Goal: Information Seeking & Learning: Check status

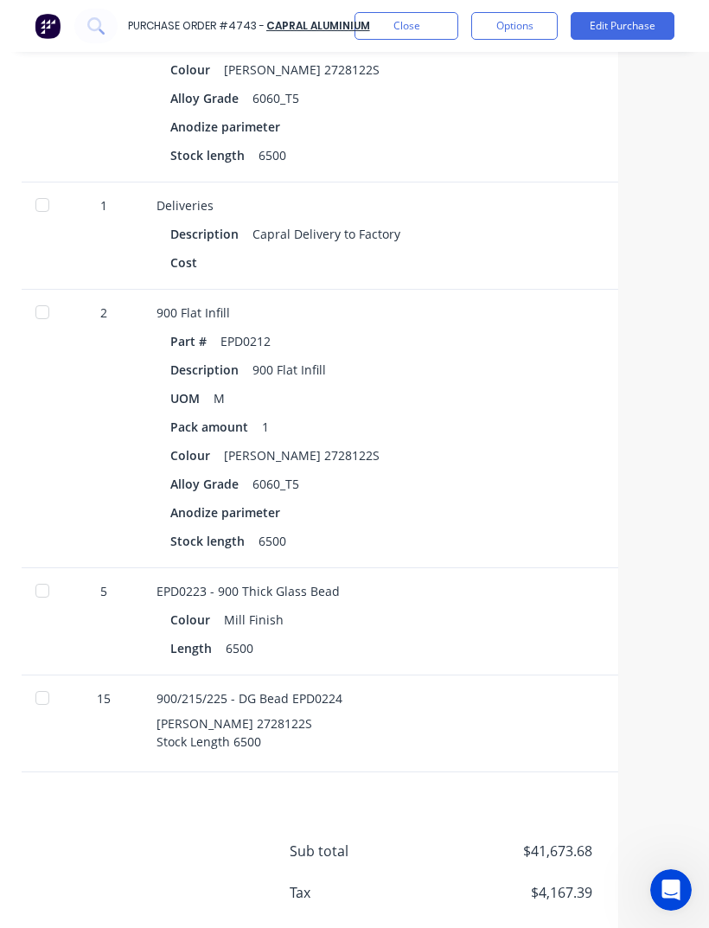
type textarea "x"
click at [437, 16] on button "Close" at bounding box center [406, 26] width 104 height 28
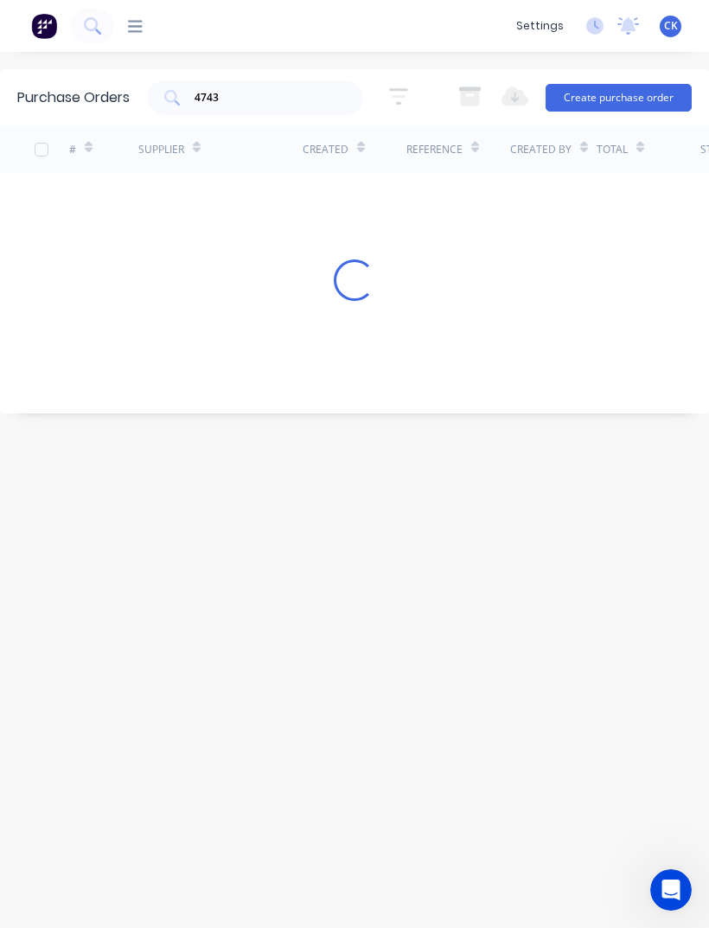
click at [319, 105] on input "4743" at bounding box center [265, 97] width 144 height 17
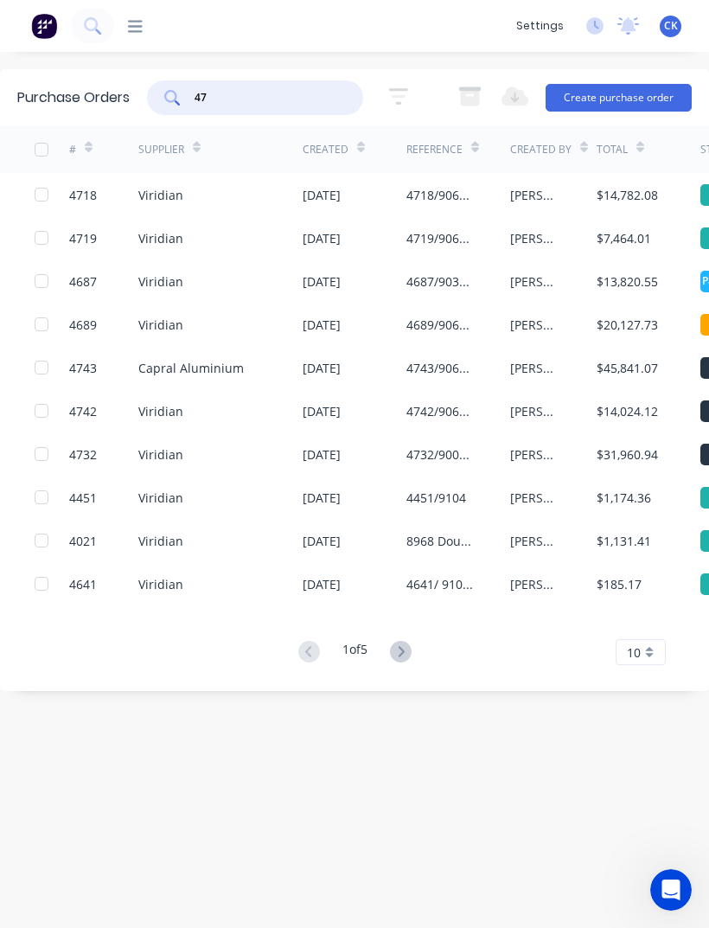
type input "4"
type input "O"
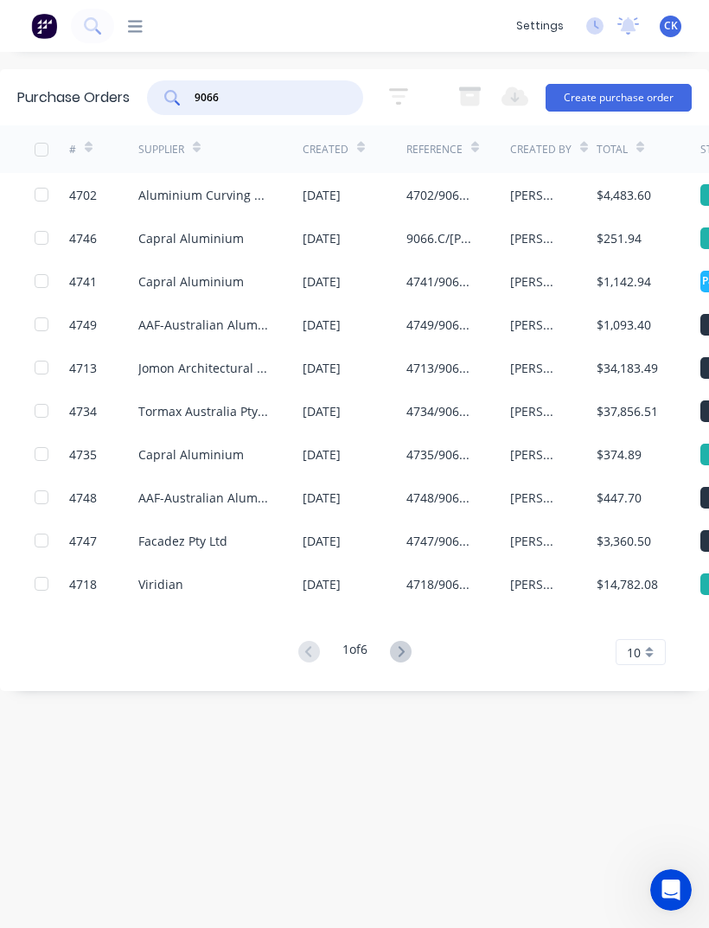
type input "9066"
click at [639, 156] on div at bounding box center [640, 147] width 8 height 26
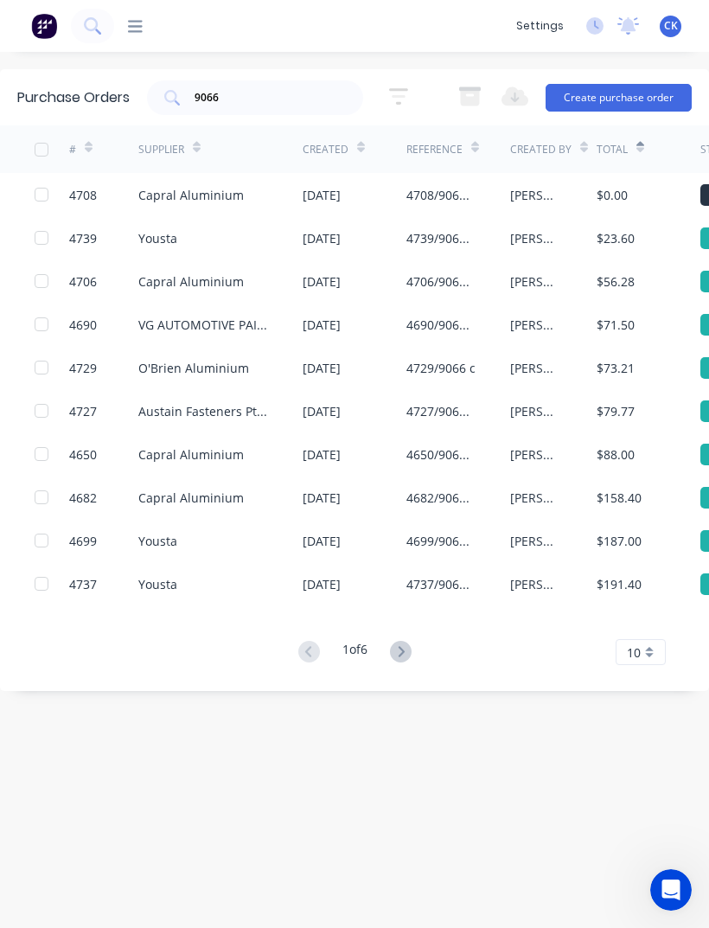
click at [644, 150] on icon at bounding box center [640, 147] width 8 height 13
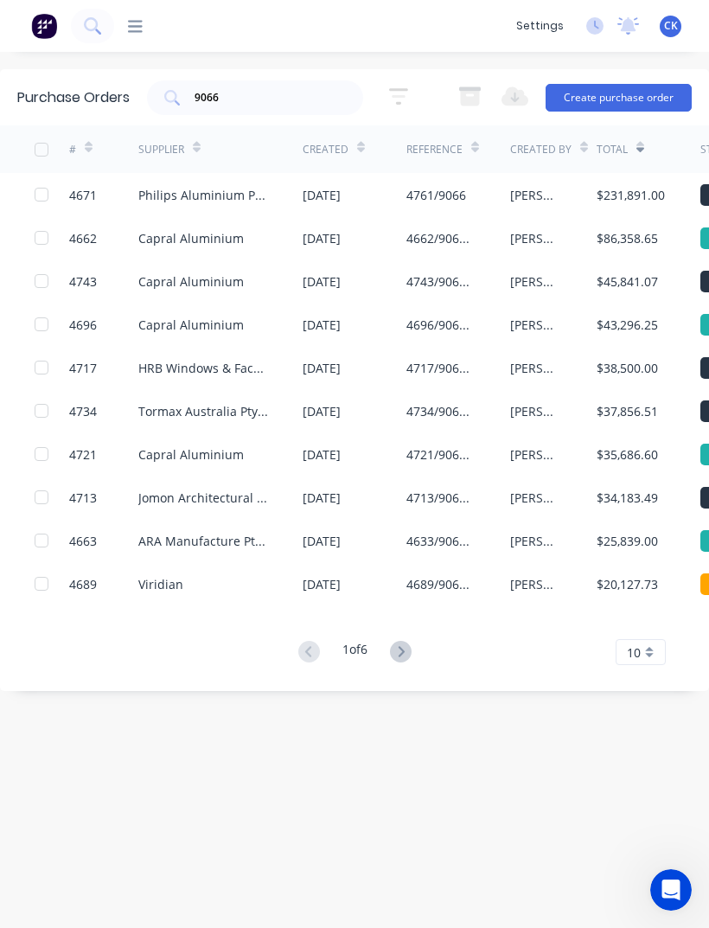
click at [607, 250] on div "$86,358.65" at bounding box center [649, 237] width 104 height 43
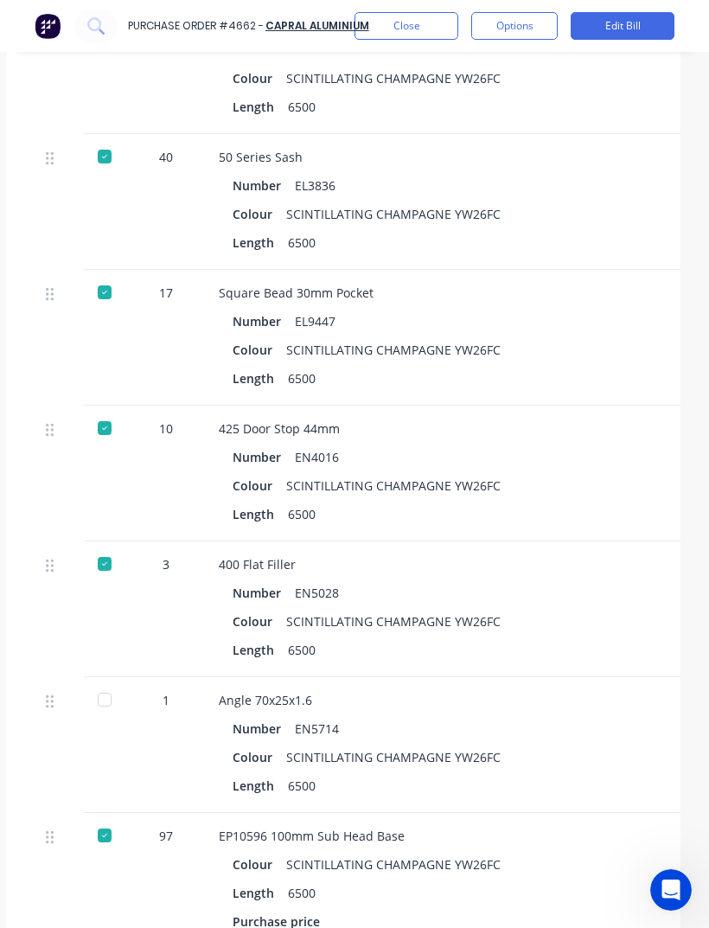
scroll to position [1380, 12]
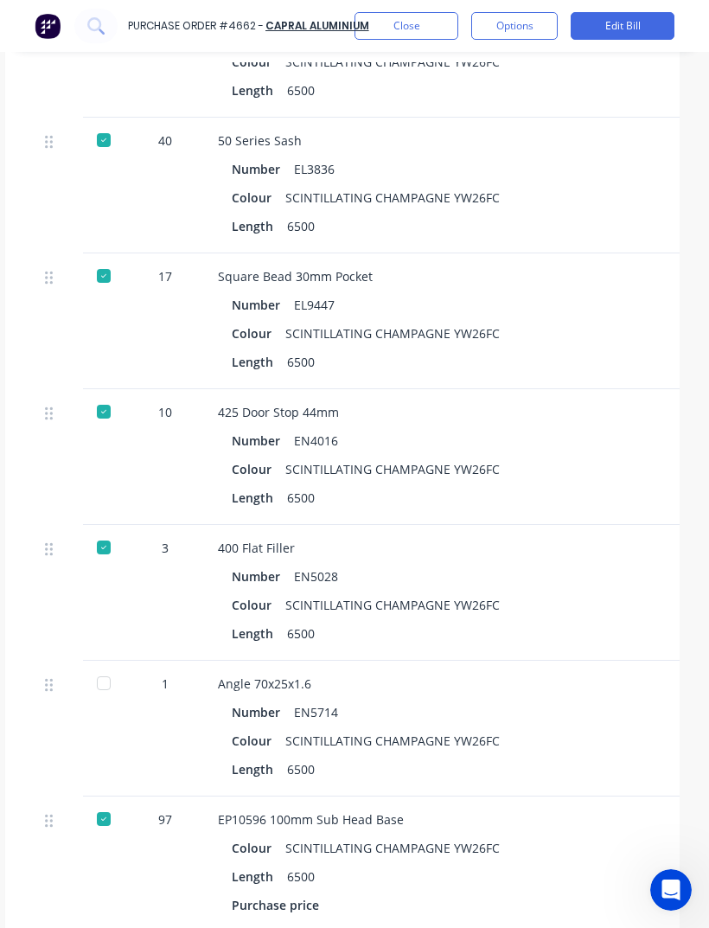
click at [643, 326] on div "Colour SCINTILLATING CHAMPAGNE YW26FC" at bounding box center [593, 333] width 723 height 25
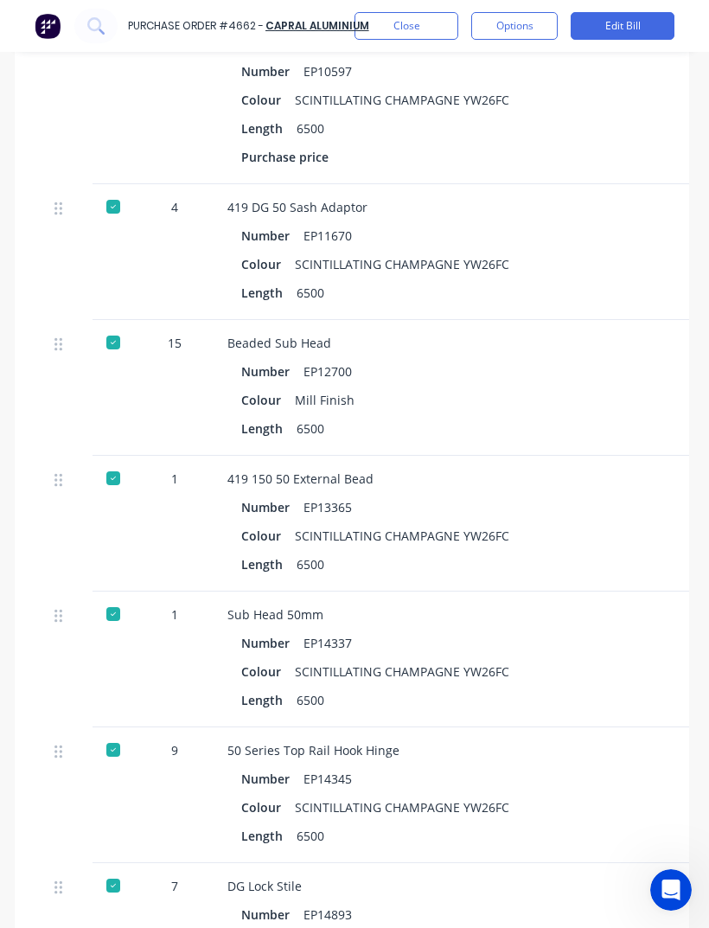
scroll to position [2597, 5]
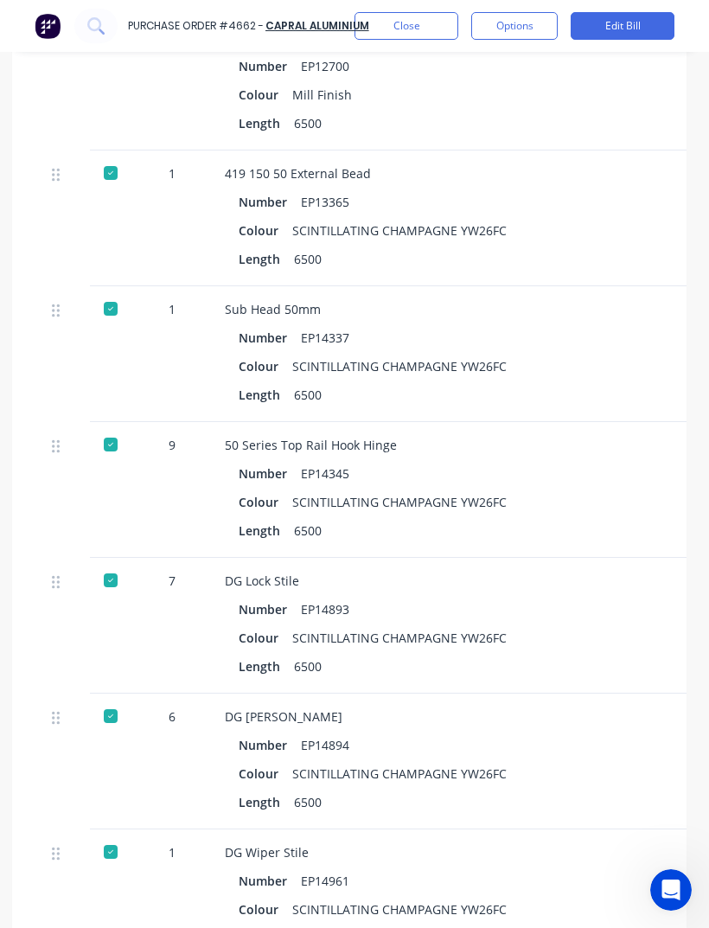
click at [609, 510] on div "Colour SCINTILLATING CHAMPAGNE YW26FC" at bounding box center [600, 501] width 723 height 25
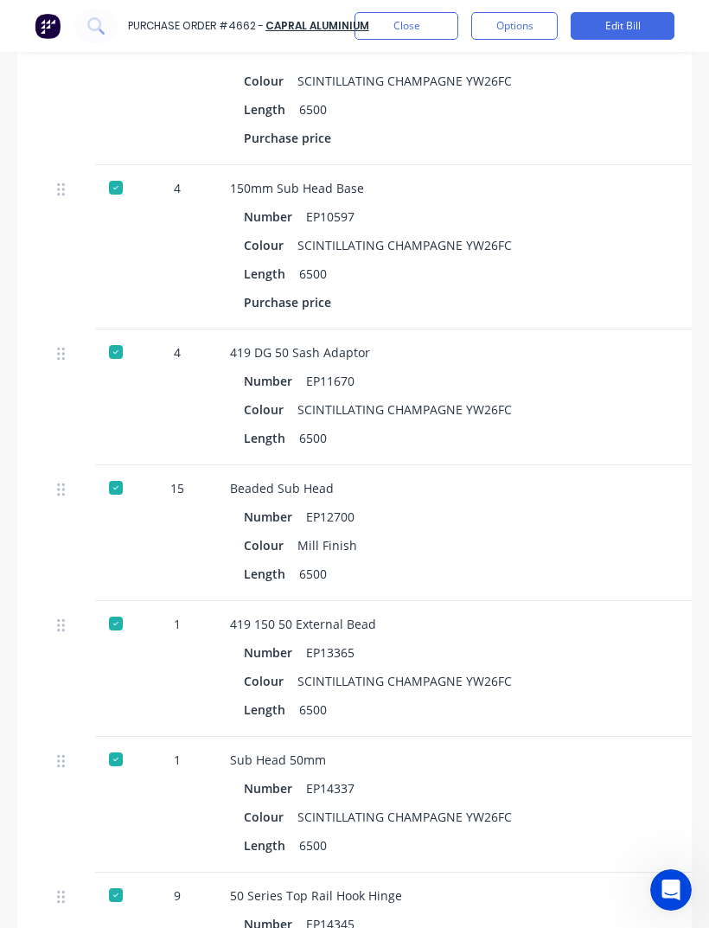
scroll to position [2143, 0]
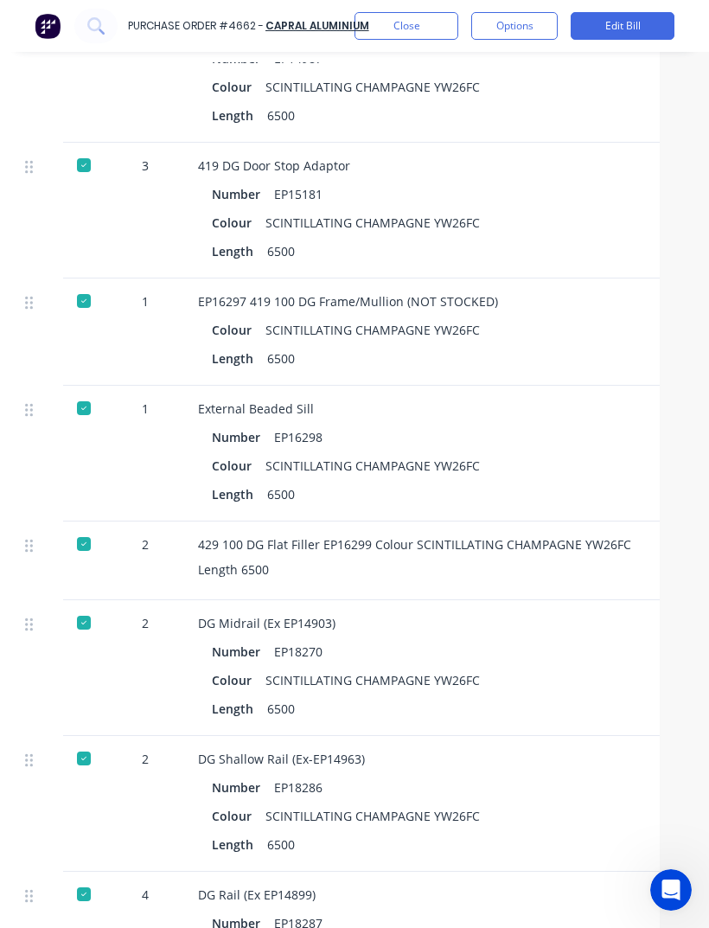
click at [532, 561] on div "Length 6500" at bounding box center [573, 569] width 750 height 18
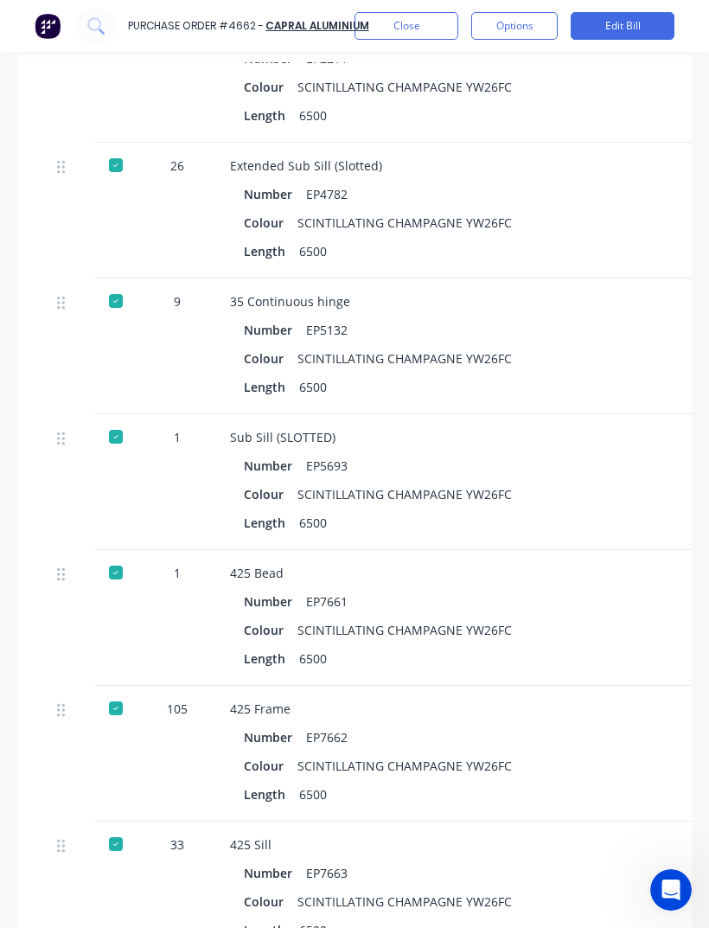
scroll to position [6123, 0]
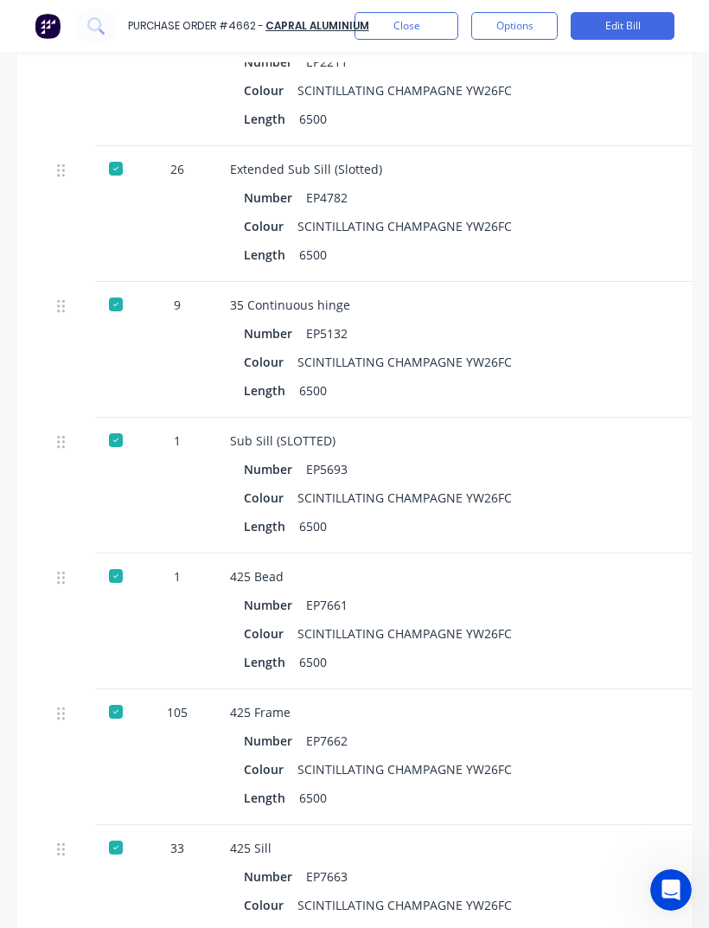
click at [424, 38] on button "Close" at bounding box center [406, 26] width 104 height 28
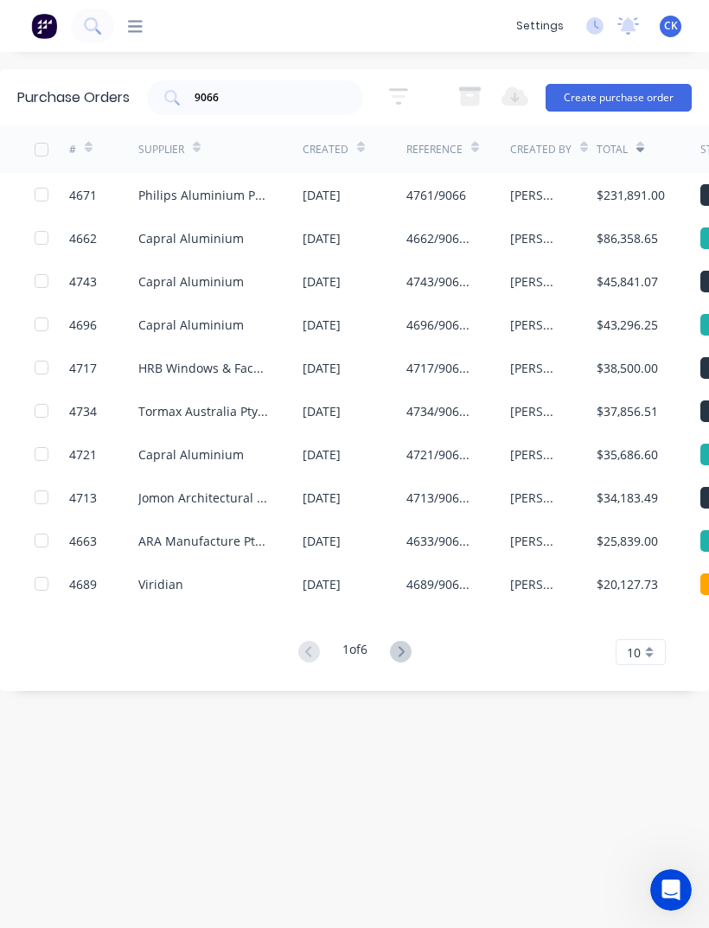
click at [636, 256] on div "$86,358.65" at bounding box center [649, 237] width 104 height 43
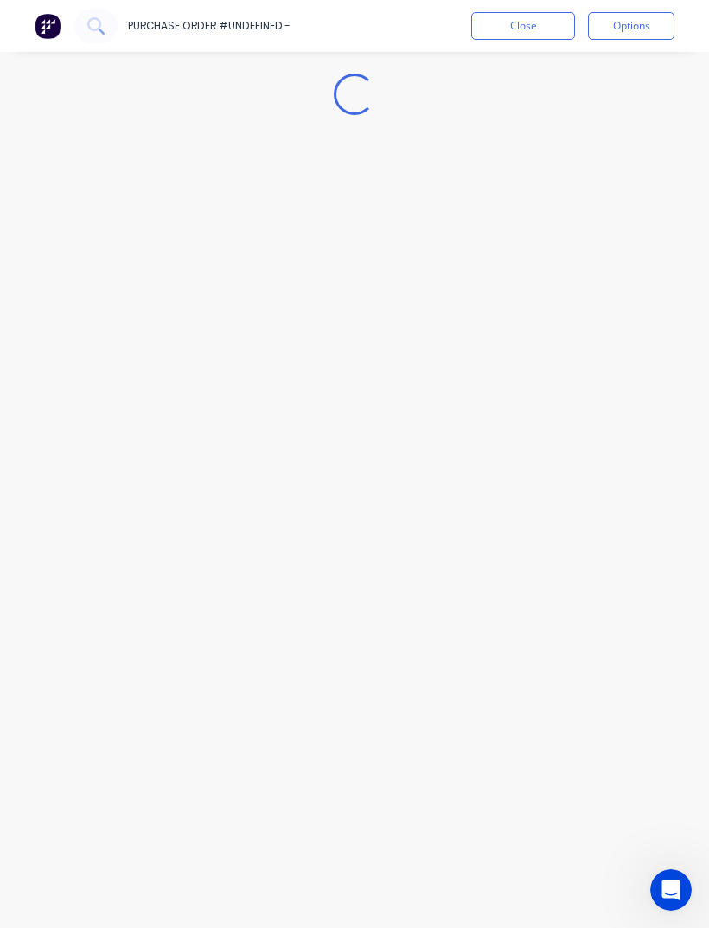
click at [529, 19] on button "Close" at bounding box center [523, 26] width 104 height 28
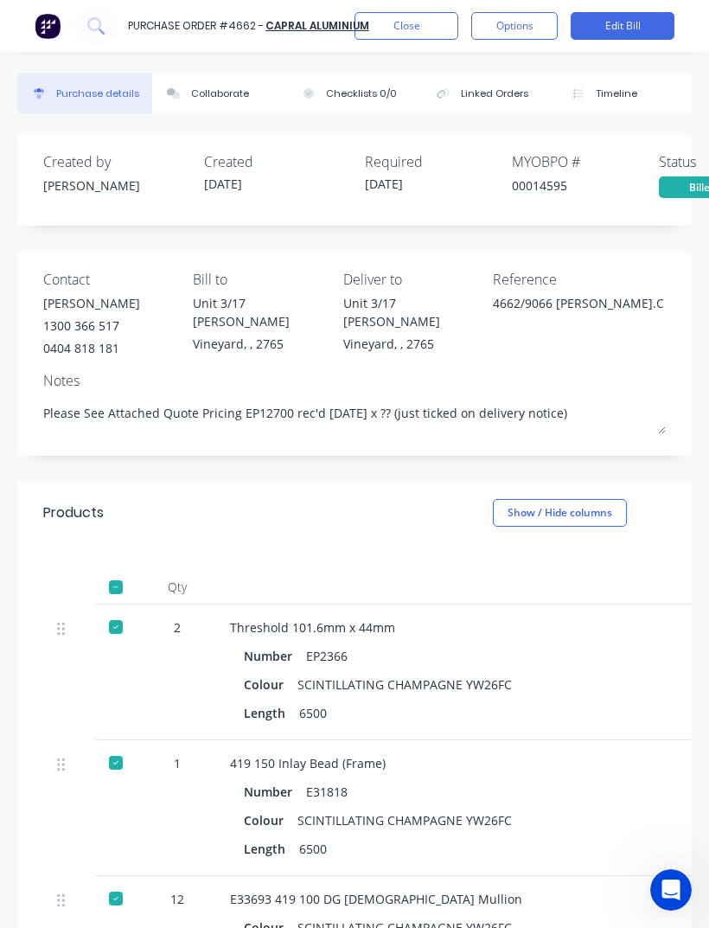
click at [412, 37] on button "Close" at bounding box center [406, 26] width 104 height 28
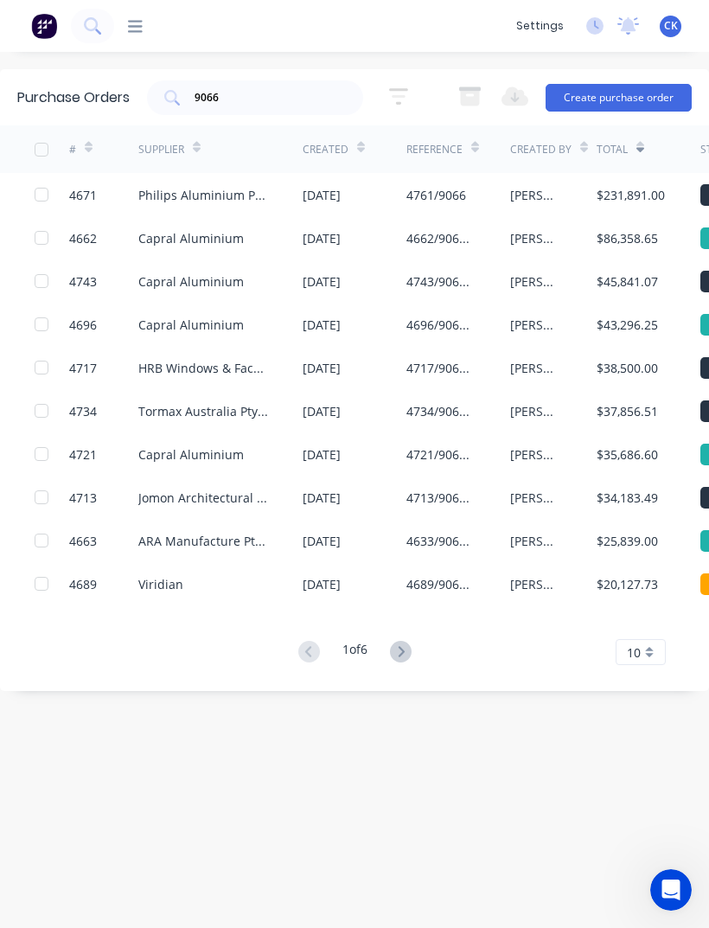
click at [650, 292] on div "$45,841.07" at bounding box center [649, 280] width 104 height 43
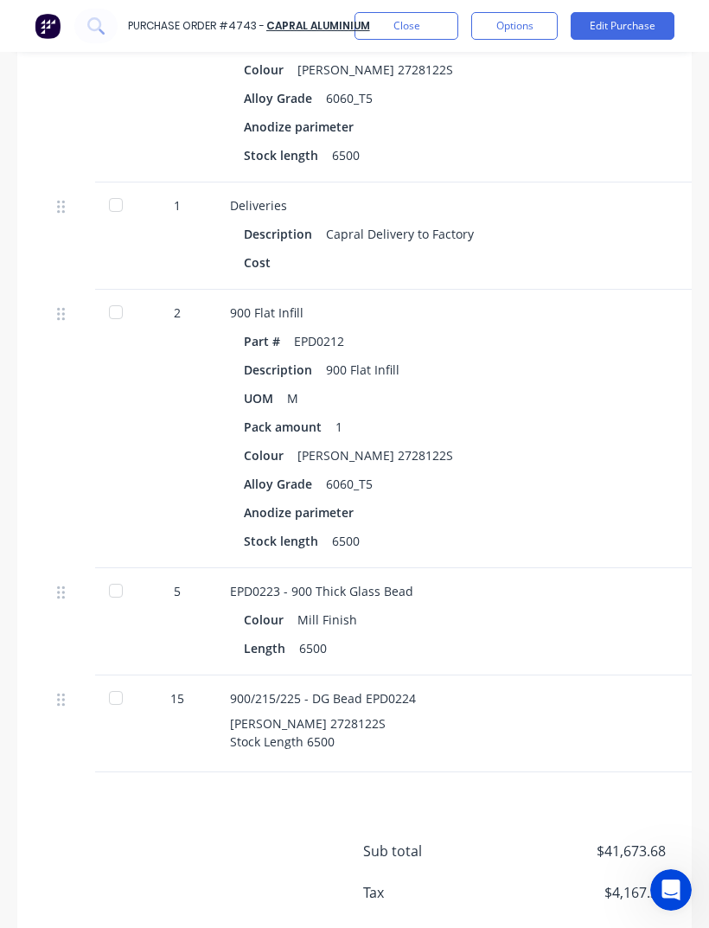
scroll to position [8608, 0]
click at [435, 24] on button "Close" at bounding box center [406, 26] width 104 height 28
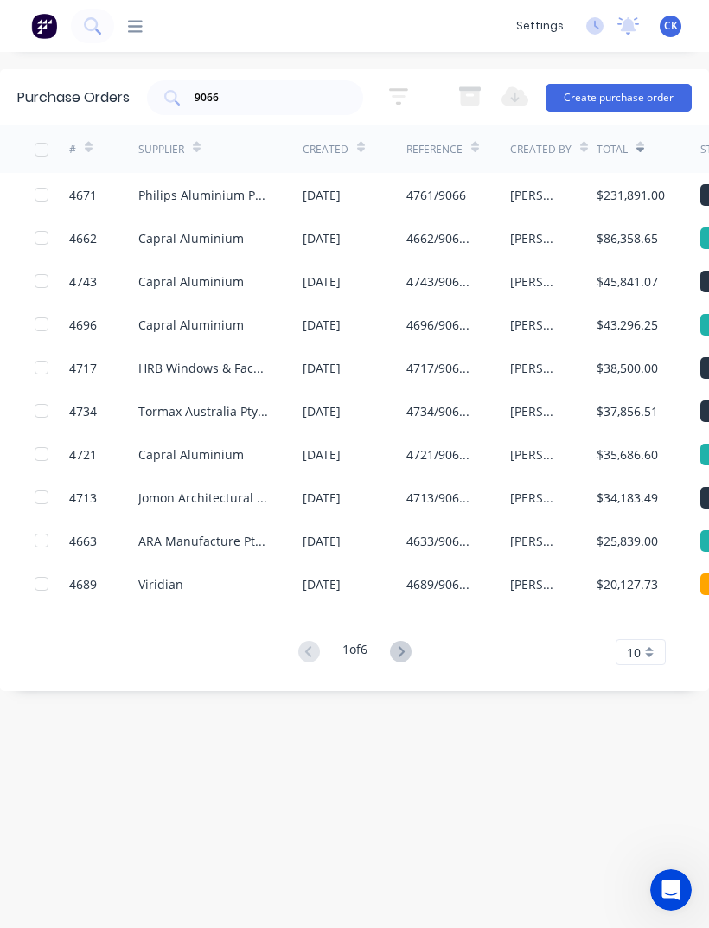
click at [628, 325] on div "$43,296.25" at bounding box center [627, 325] width 61 height 18
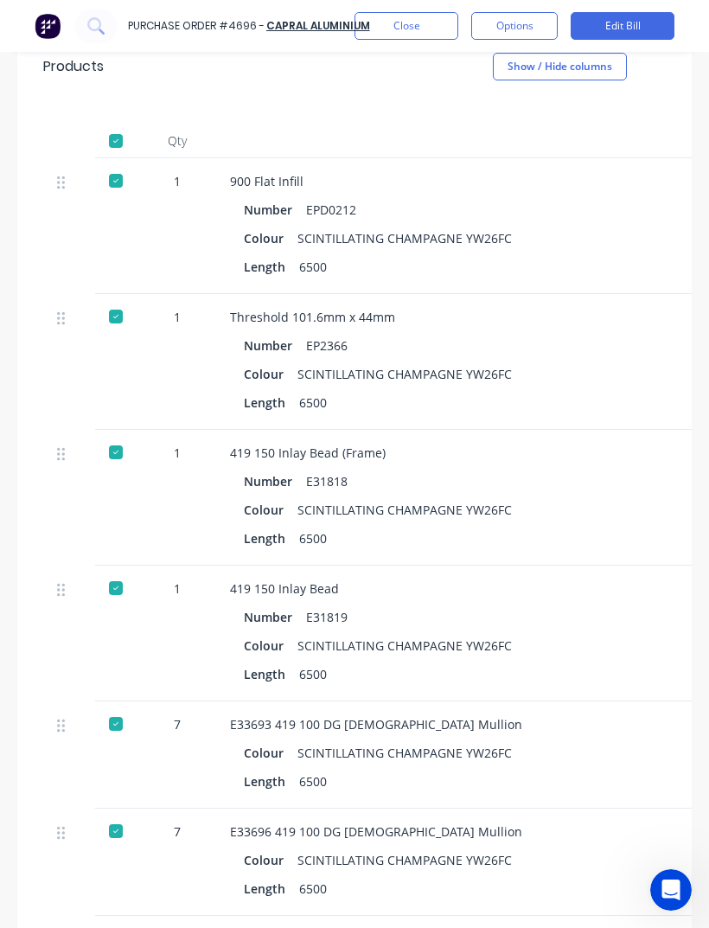
scroll to position [480, 0]
click at [436, 23] on button "Close" at bounding box center [406, 26] width 104 height 28
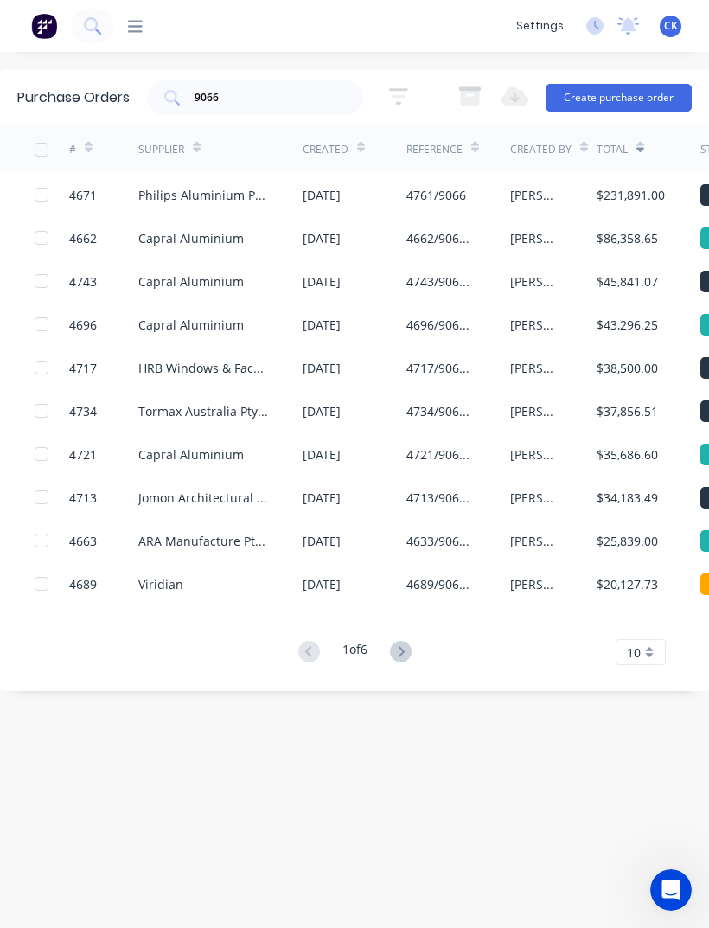
click at [182, 324] on div "Capral Aluminium" at bounding box center [190, 325] width 105 height 18
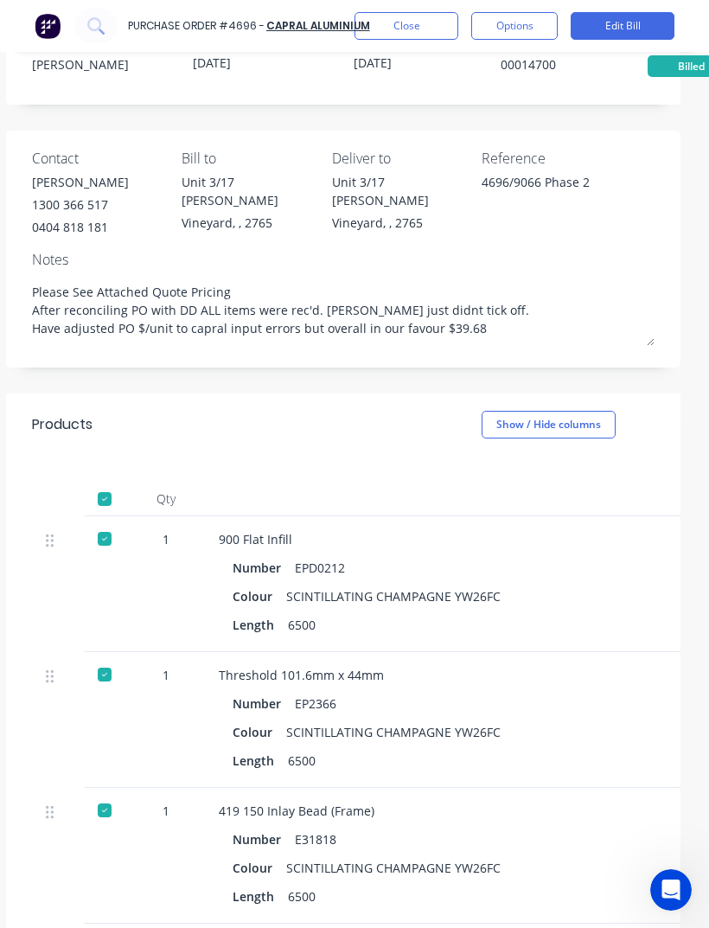
scroll to position [121, 6]
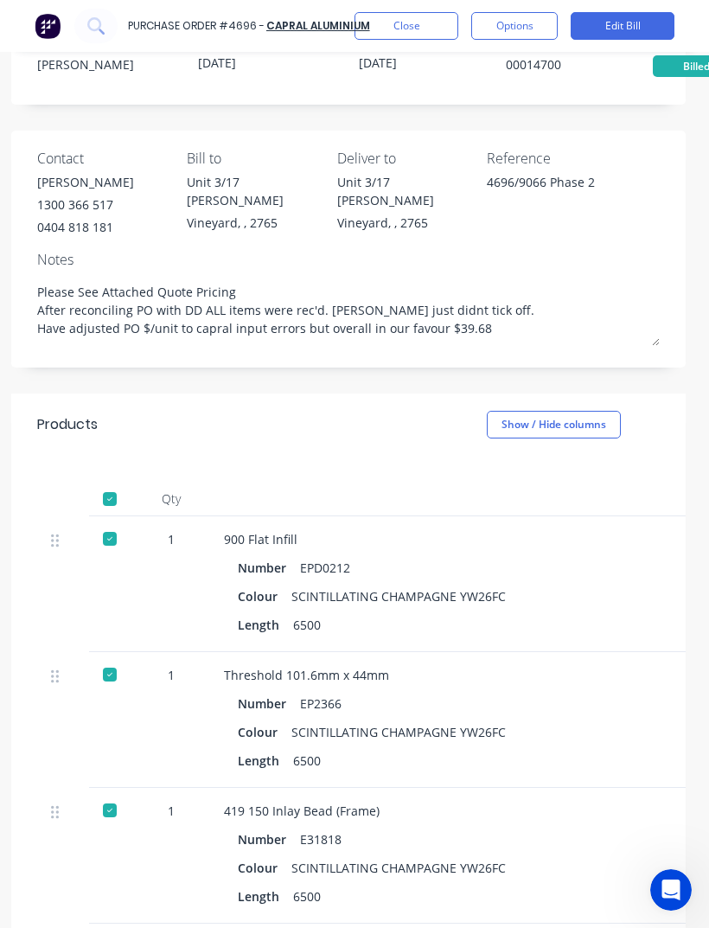
click at [392, 32] on button "Close" at bounding box center [406, 26] width 104 height 28
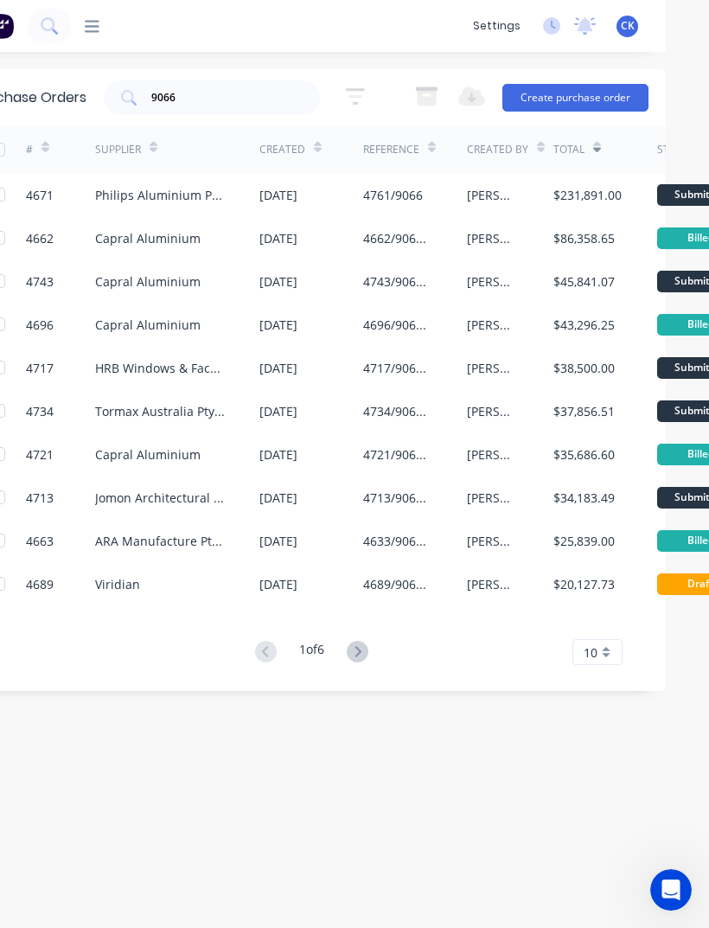
scroll to position [0, 22]
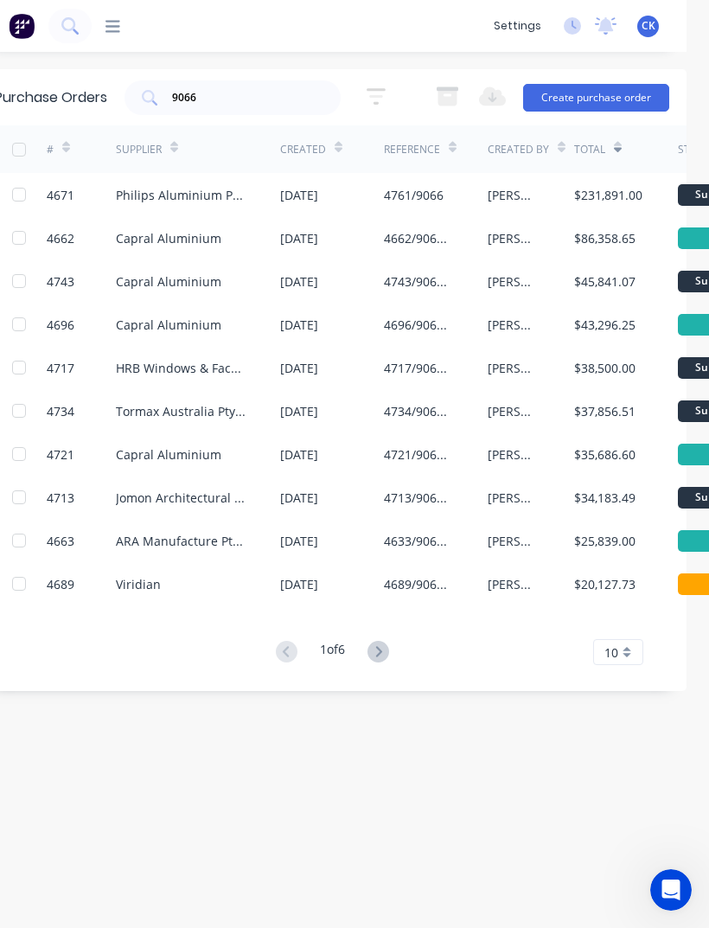
click at [642, 233] on div "$86,358.65" at bounding box center [626, 237] width 104 height 43
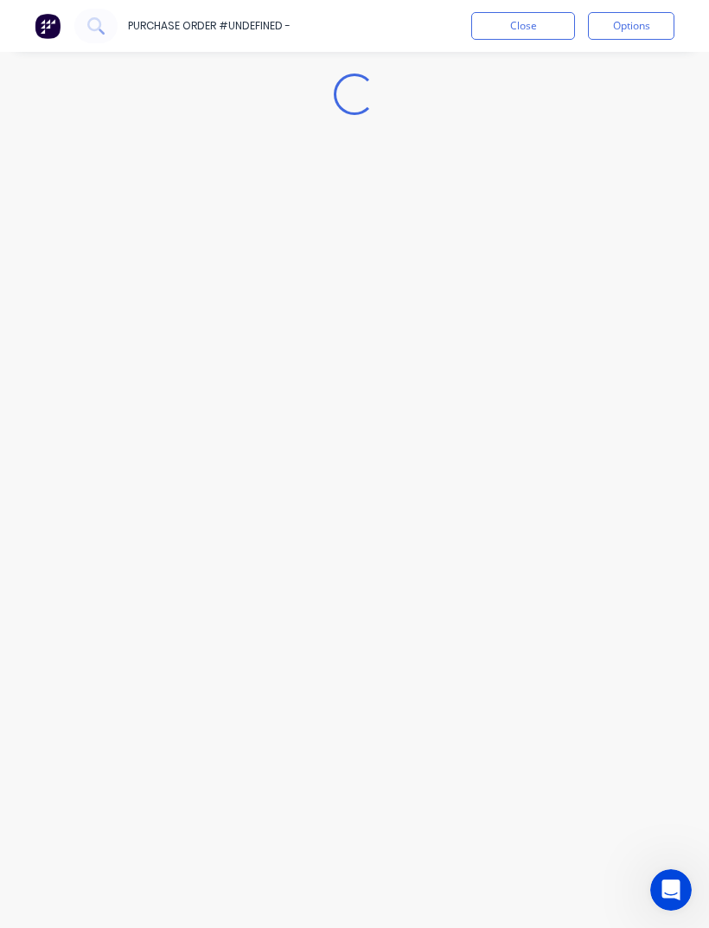
click at [530, 14] on button "Close" at bounding box center [523, 26] width 104 height 28
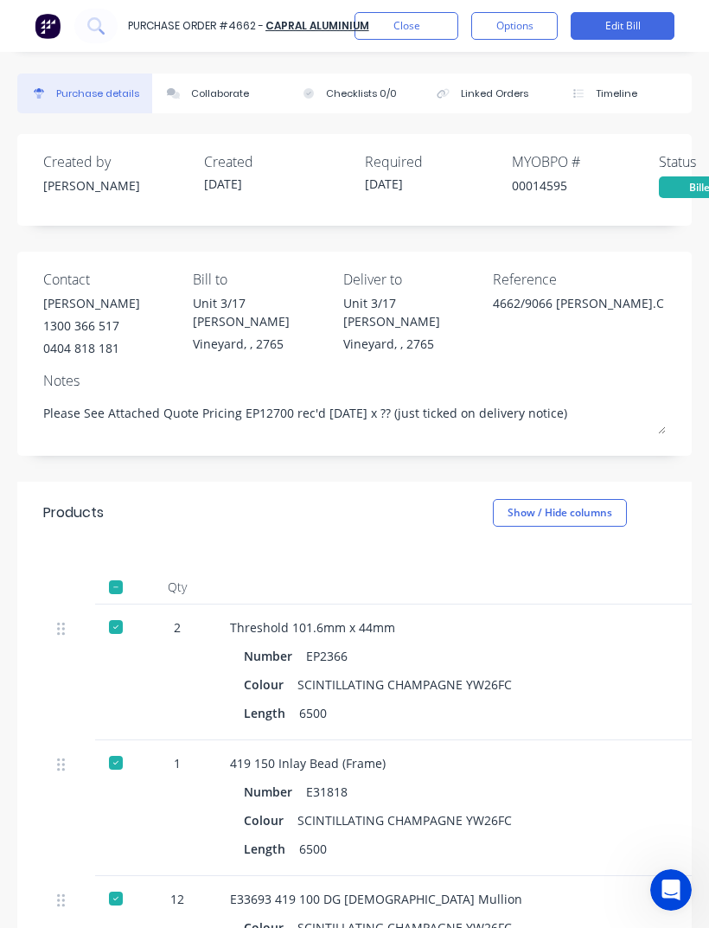
click at [418, 23] on button "Close" at bounding box center [406, 26] width 104 height 28
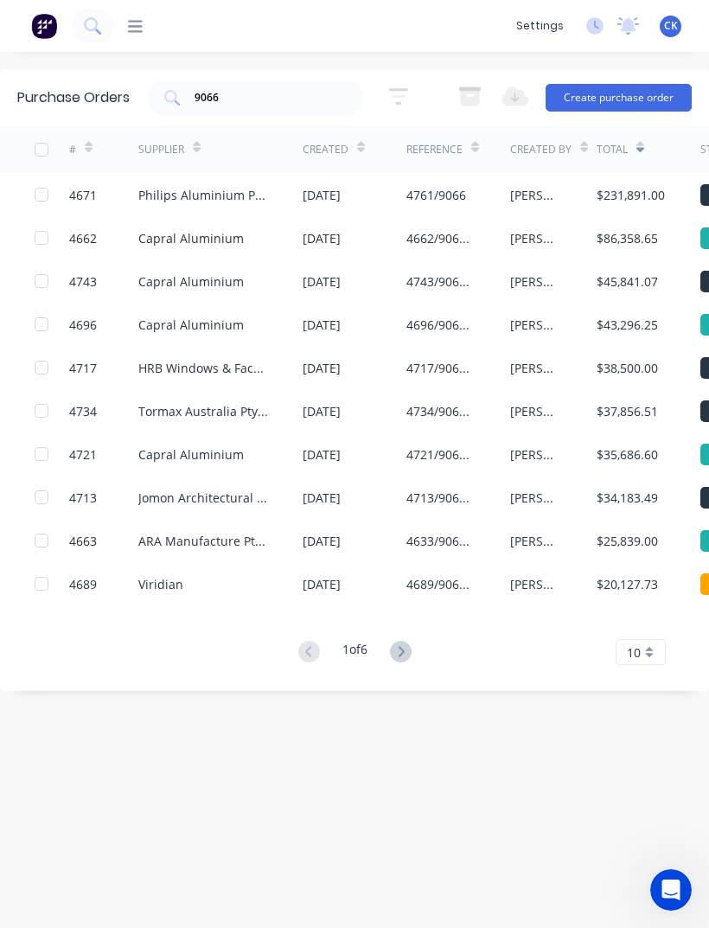
click at [596, 456] on div "[PERSON_NAME]" at bounding box center [553, 453] width 86 height 43
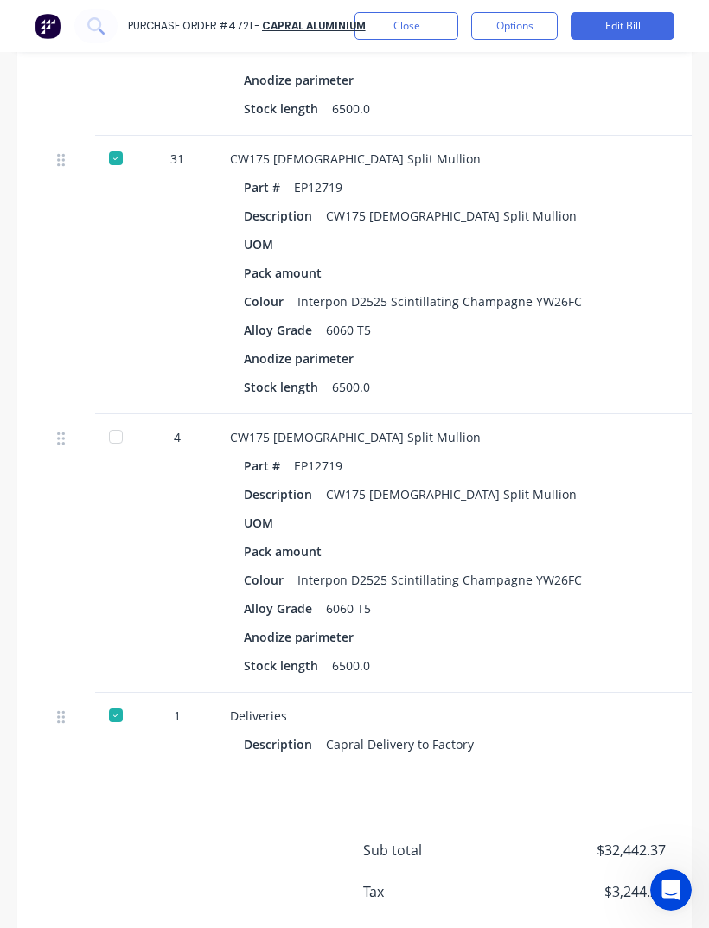
scroll to position [3009, 0]
click at [421, 13] on button "Close" at bounding box center [406, 26] width 104 height 28
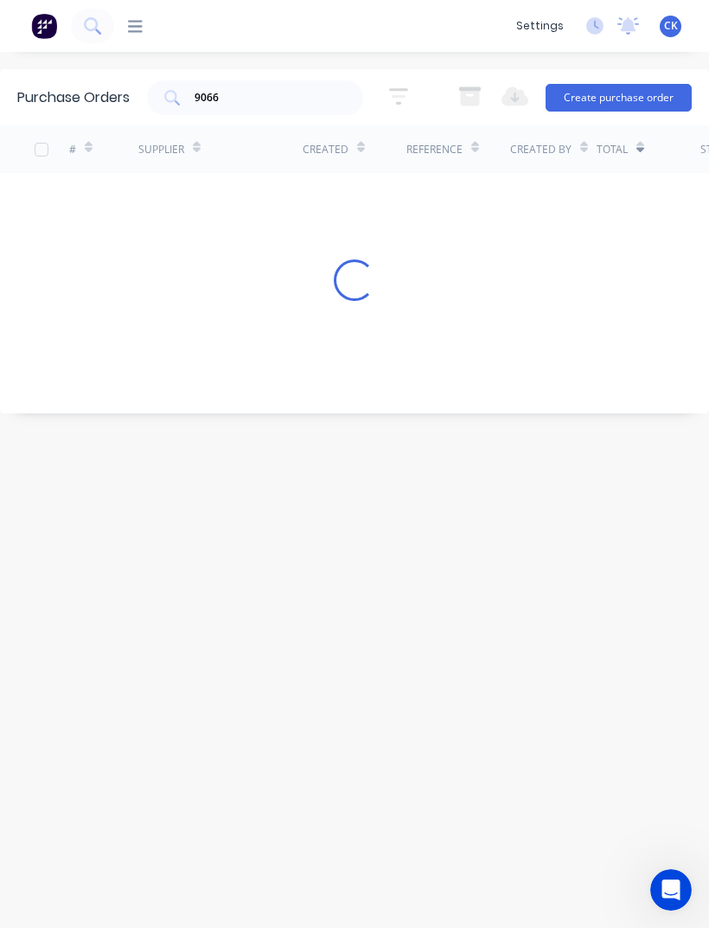
click at [642, 144] on icon at bounding box center [640, 147] width 8 height 13
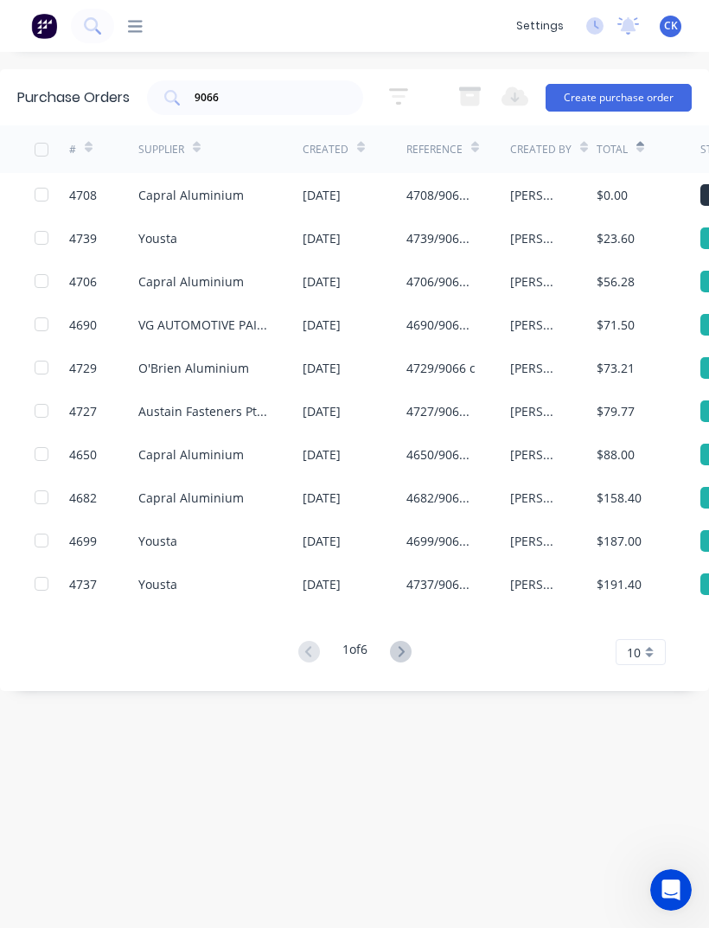
click at [185, 144] on div "Supplier" at bounding box center [169, 149] width 62 height 30
click at [201, 149] on icon at bounding box center [197, 150] width 8 height 5
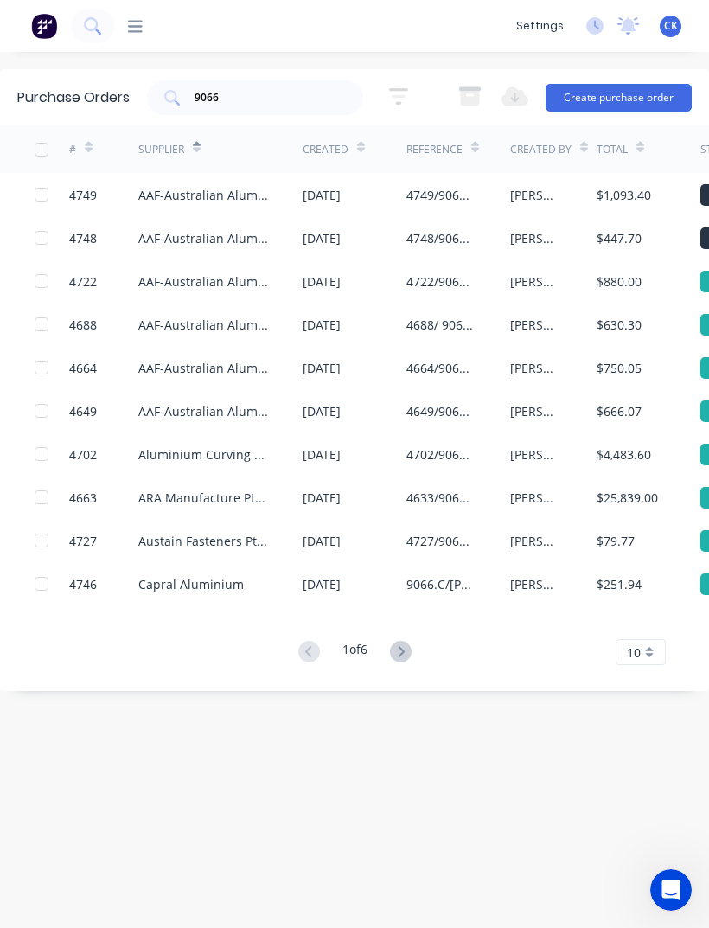
click at [404, 649] on icon at bounding box center [401, 651] width 6 height 10
click at [603, 418] on div "$5,809.80" at bounding box center [624, 411] width 54 height 18
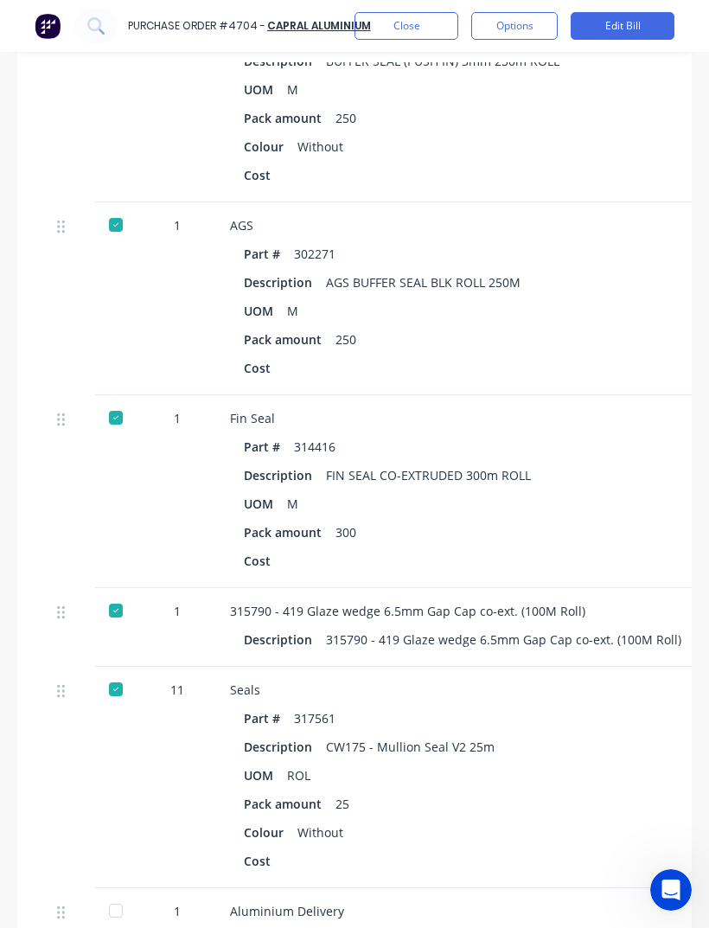
scroll to position [3279, -1]
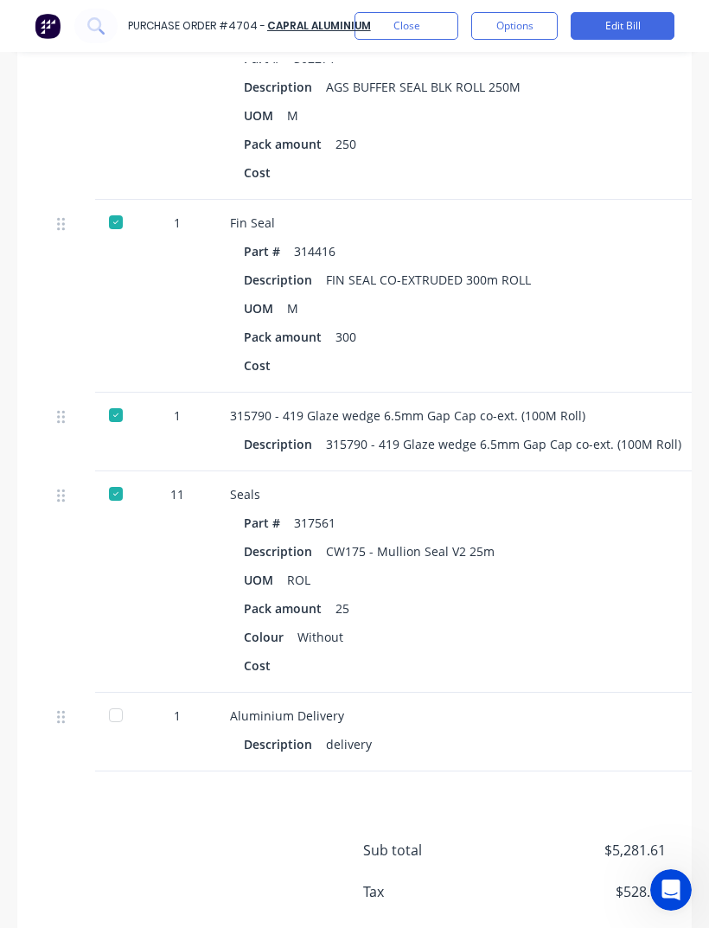
type textarea "x"
click at [426, 29] on button "Close" at bounding box center [406, 26] width 104 height 28
